Goal: Find specific page/section: Find specific page/section

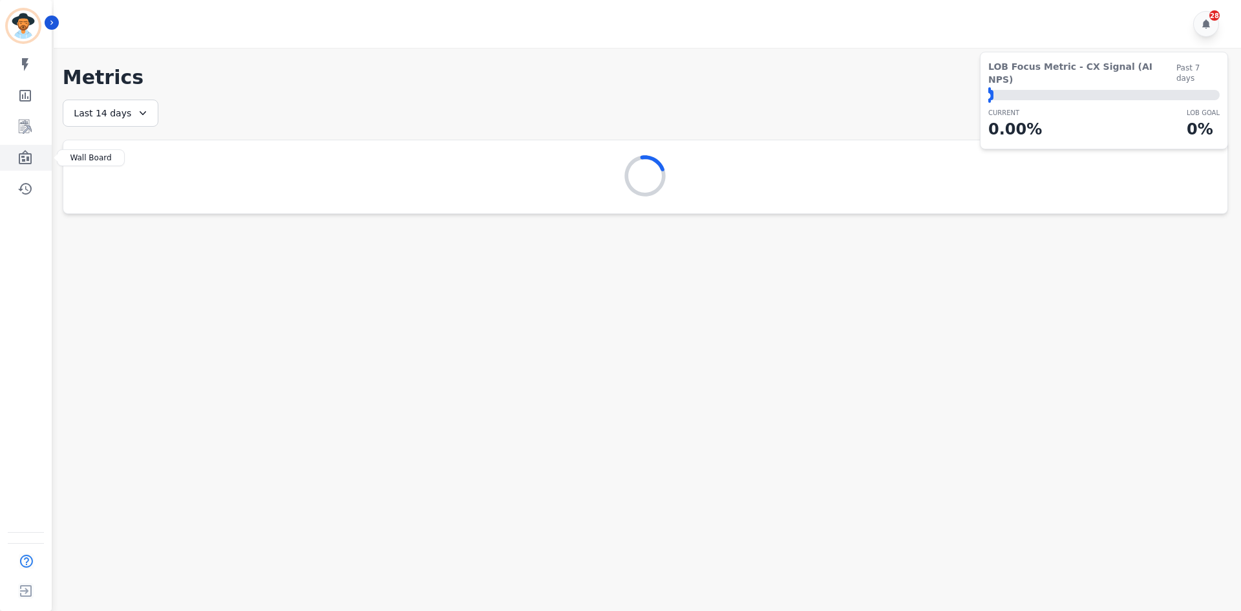
click at [27, 161] on icon "Sidebar" at bounding box center [25, 157] width 13 height 14
